Goal: Task Accomplishment & Management: Complete application form

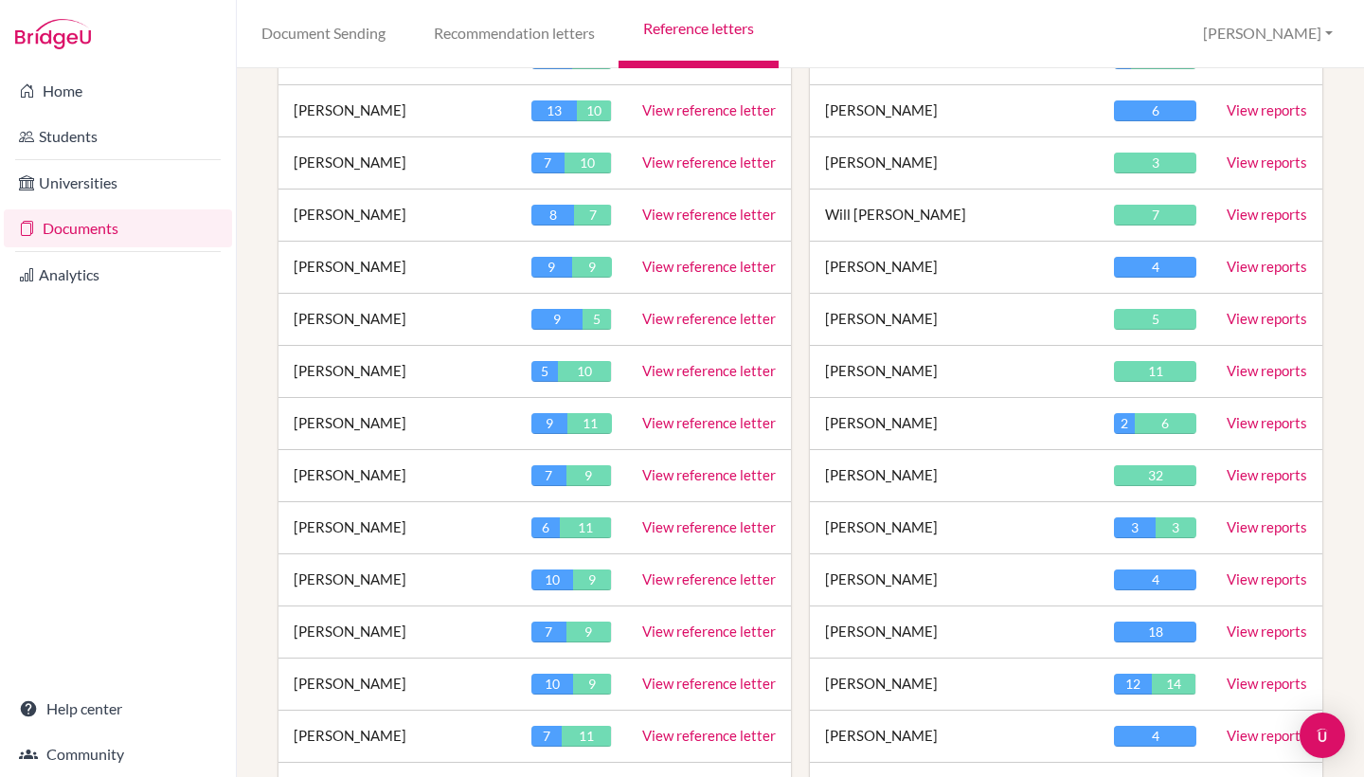
scroll to position [427, 0]
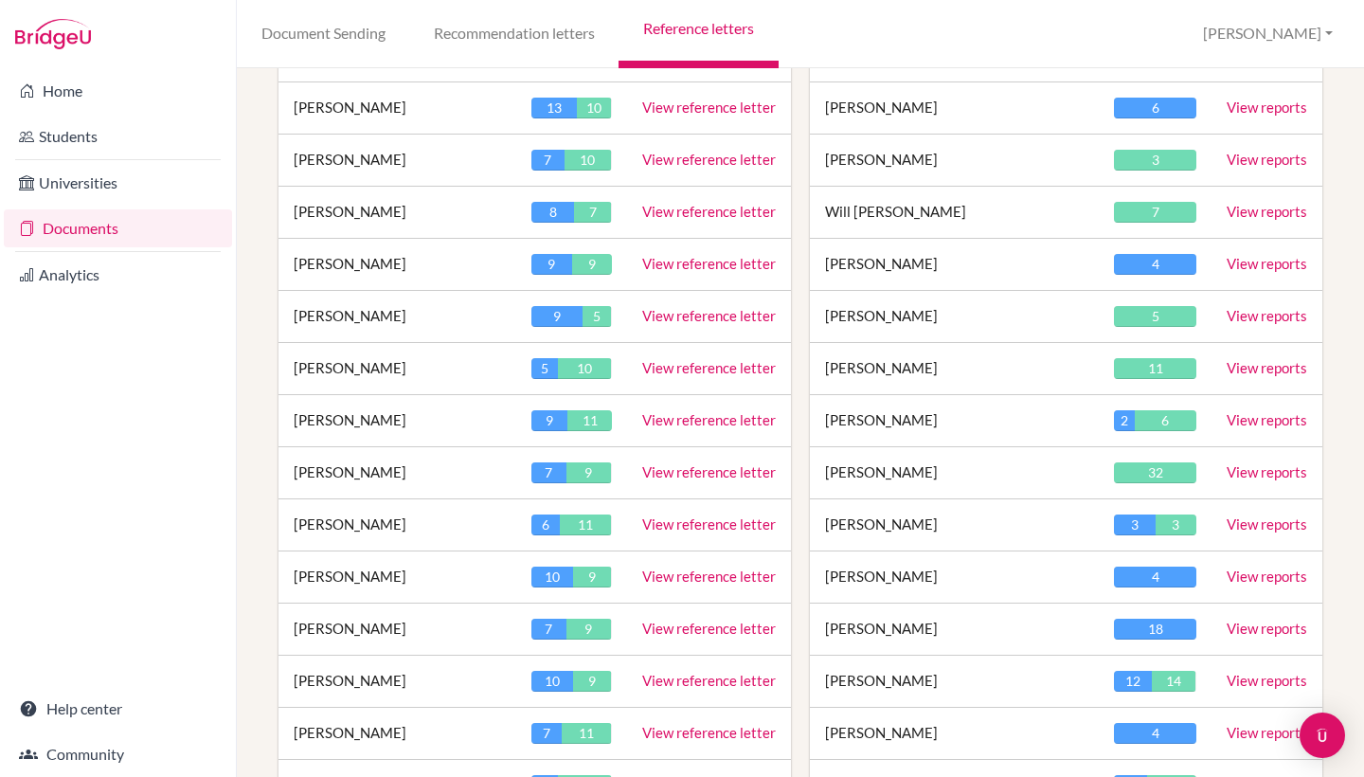
click at [691, 153] on link "View reference letter" at bounding box center [709, 159] width 134 height 17
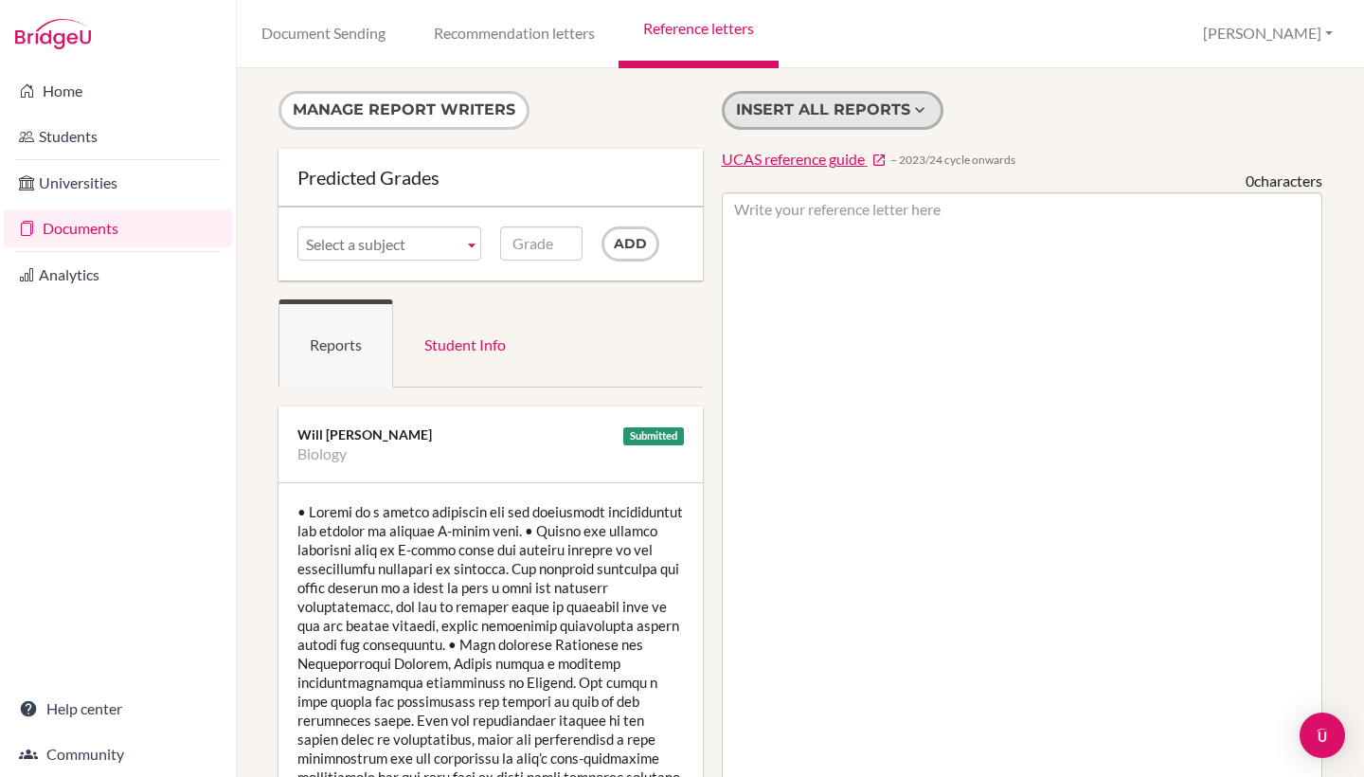
click at [858, 117] on button "Insert all reports" at bounding box center [833, 110] width 222 height 39
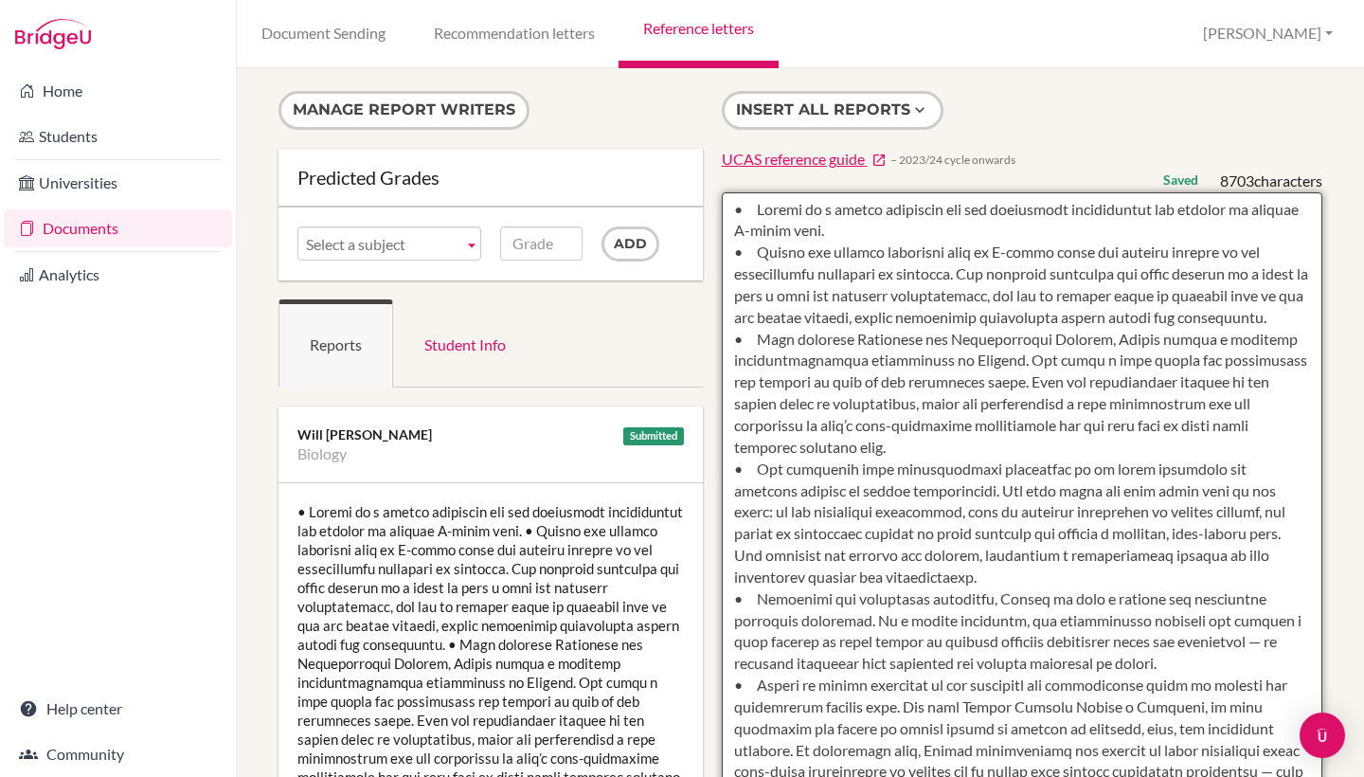
click at [751, 207] on textarea at bounding box center [1023, 739] width 602 height 1095
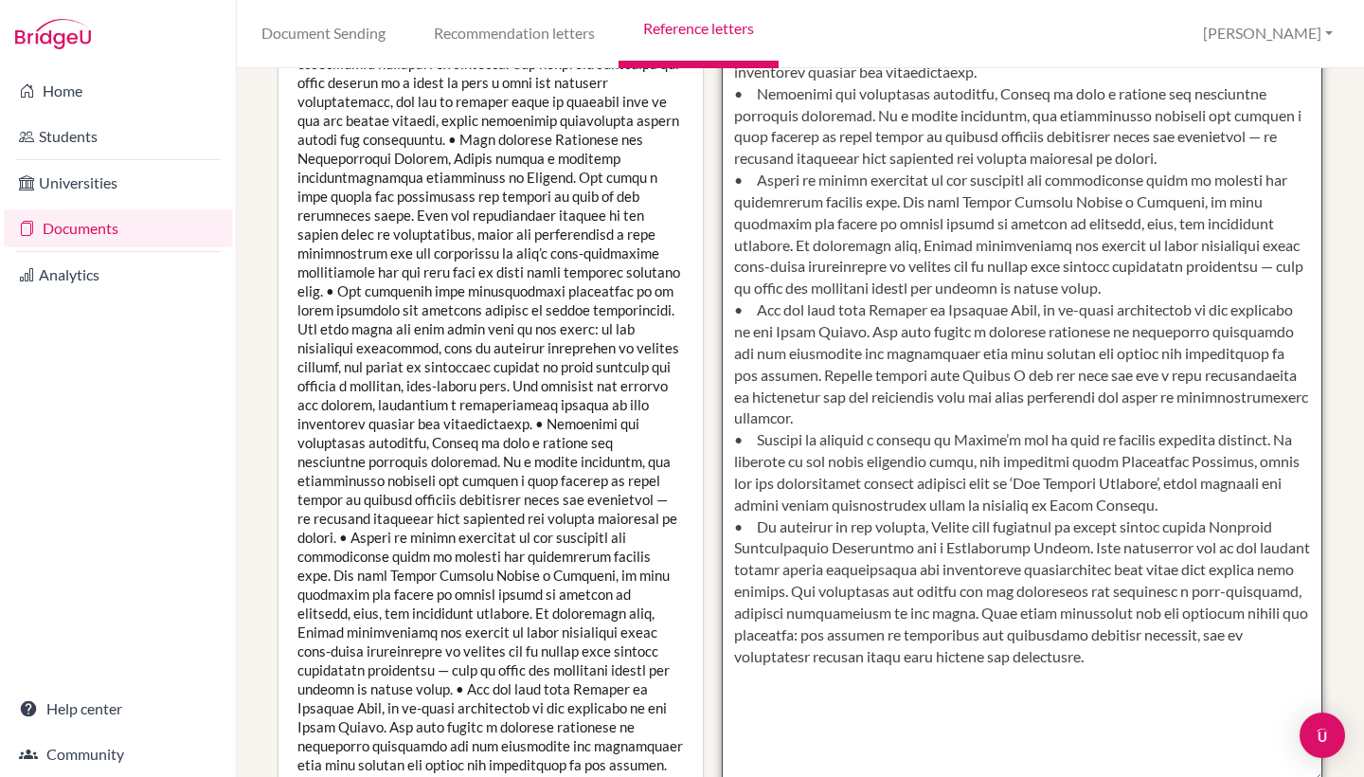
scroll to position [48, 0]
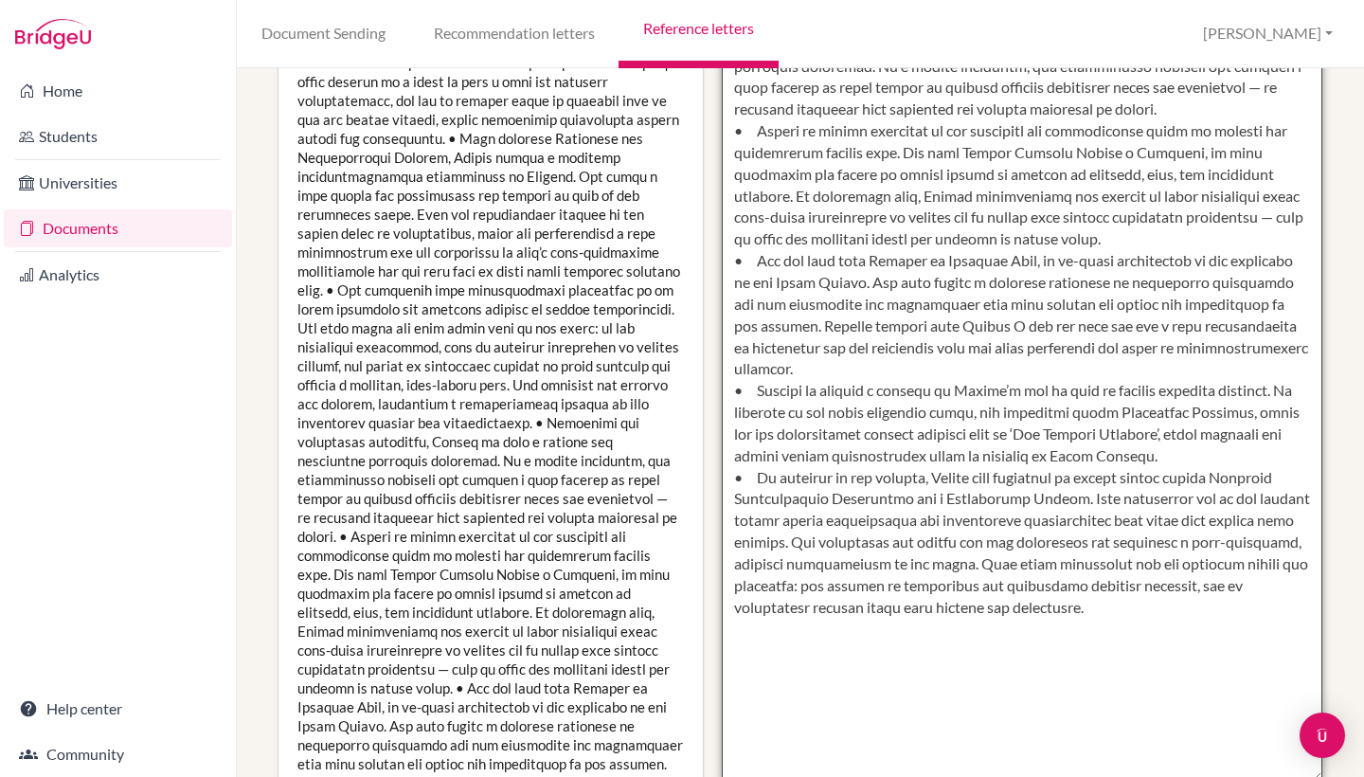
drag, startPoint x: 751, startPoint y: 205, endPoint x: 1001, endPoint y: 771, distance: 619.4
click at [1001, 771] on textarea at bounding box center [1023, 233] width 602 height 1095
type textarea "• lor. Ips do sitametconsec adi elit-seddoeiu, temporincid utl etdolor, mag ali…"
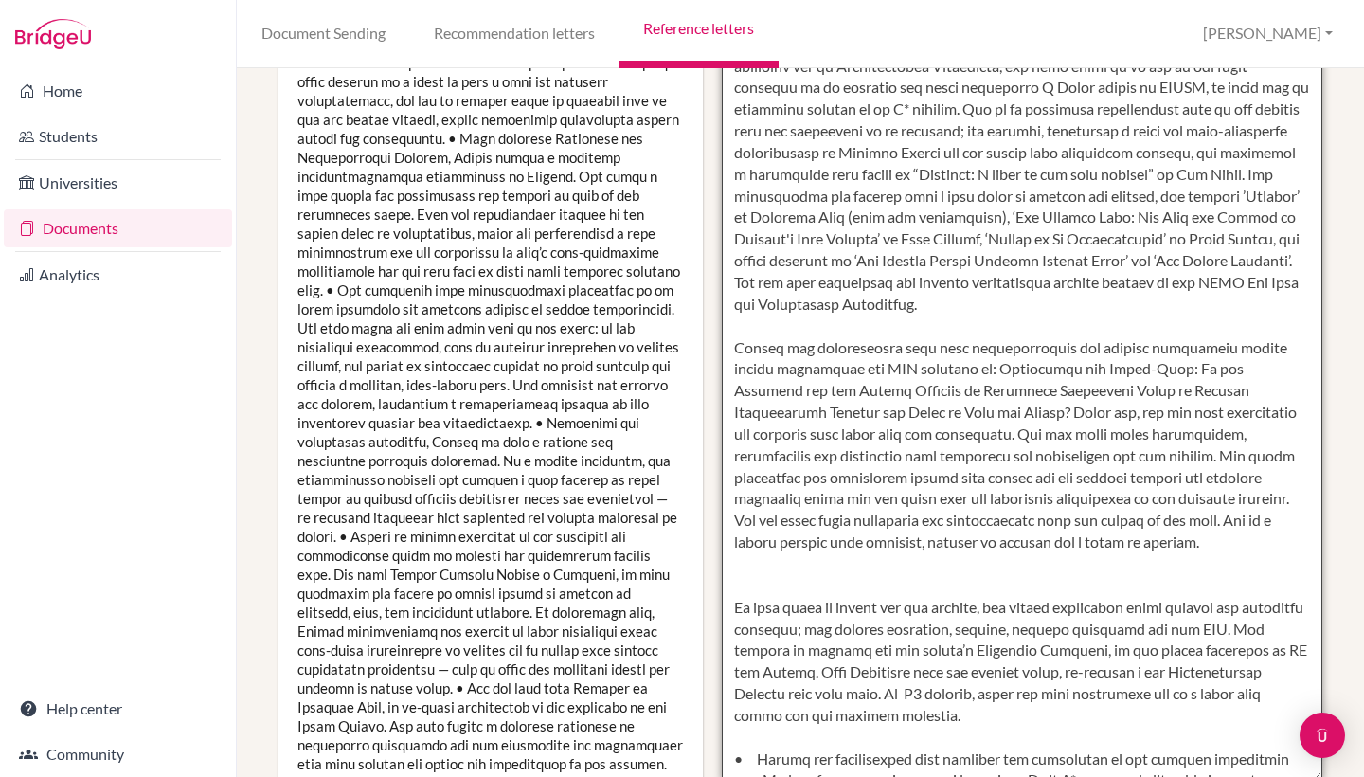
scroll to position [0, 0]
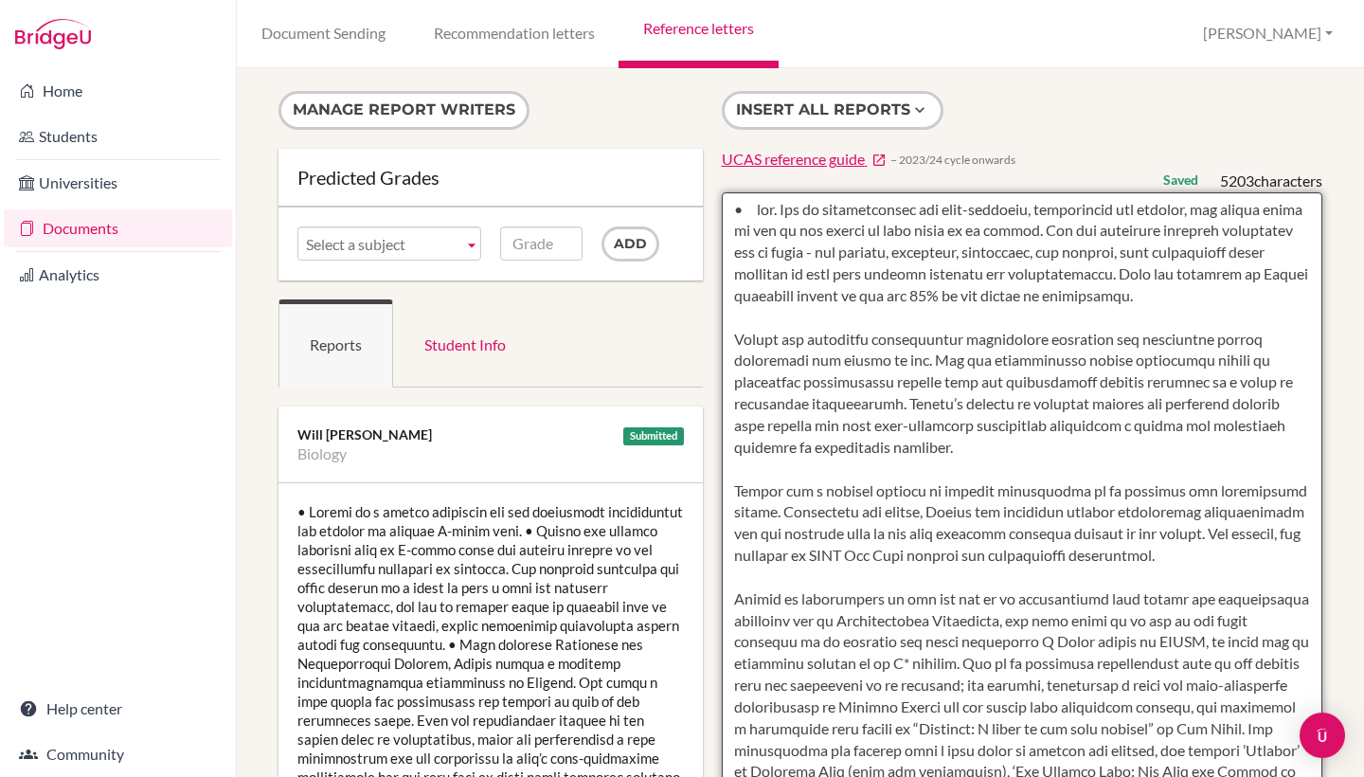
click at [922, 554] on textarea at bounding box center [1023, 739] width 602 height 1095
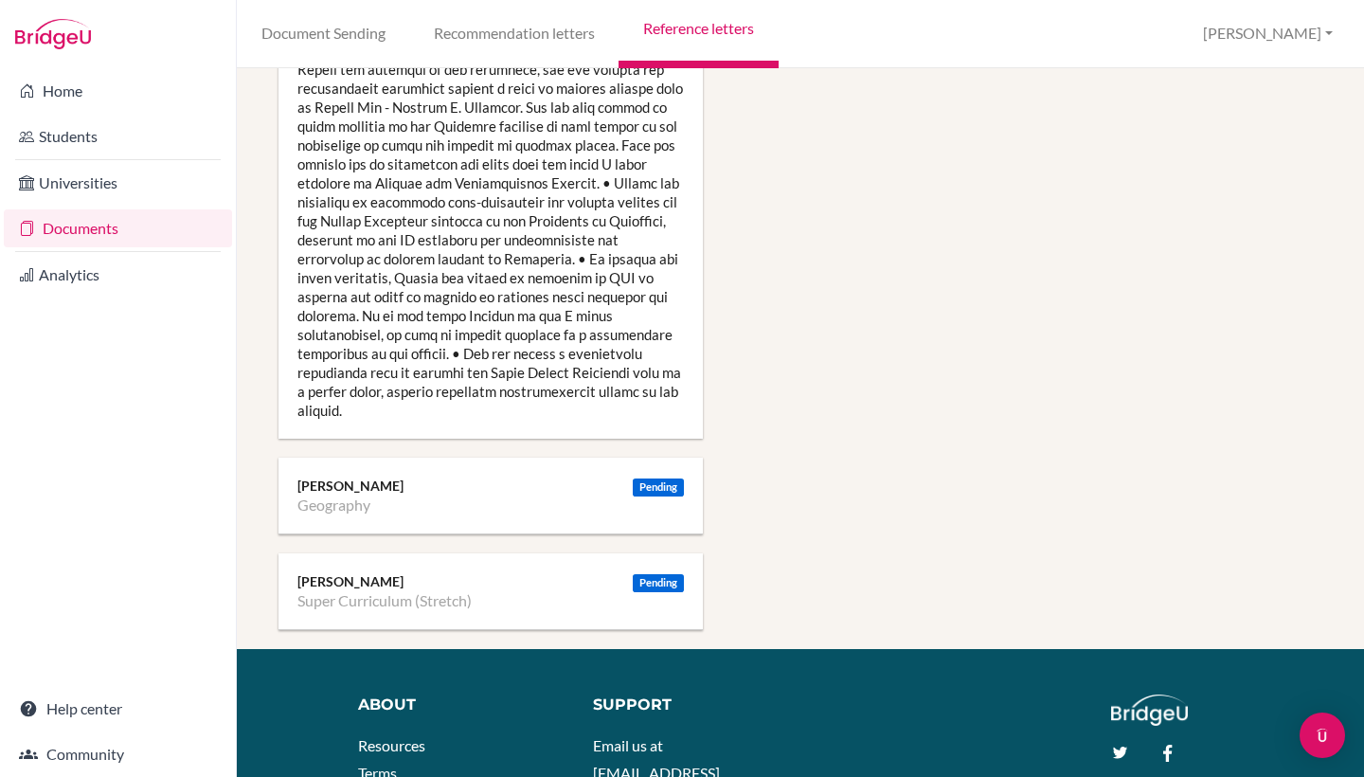
scroll to position [4646, 0]
